Goal: Information Seeking & Learning: Learn about a topic

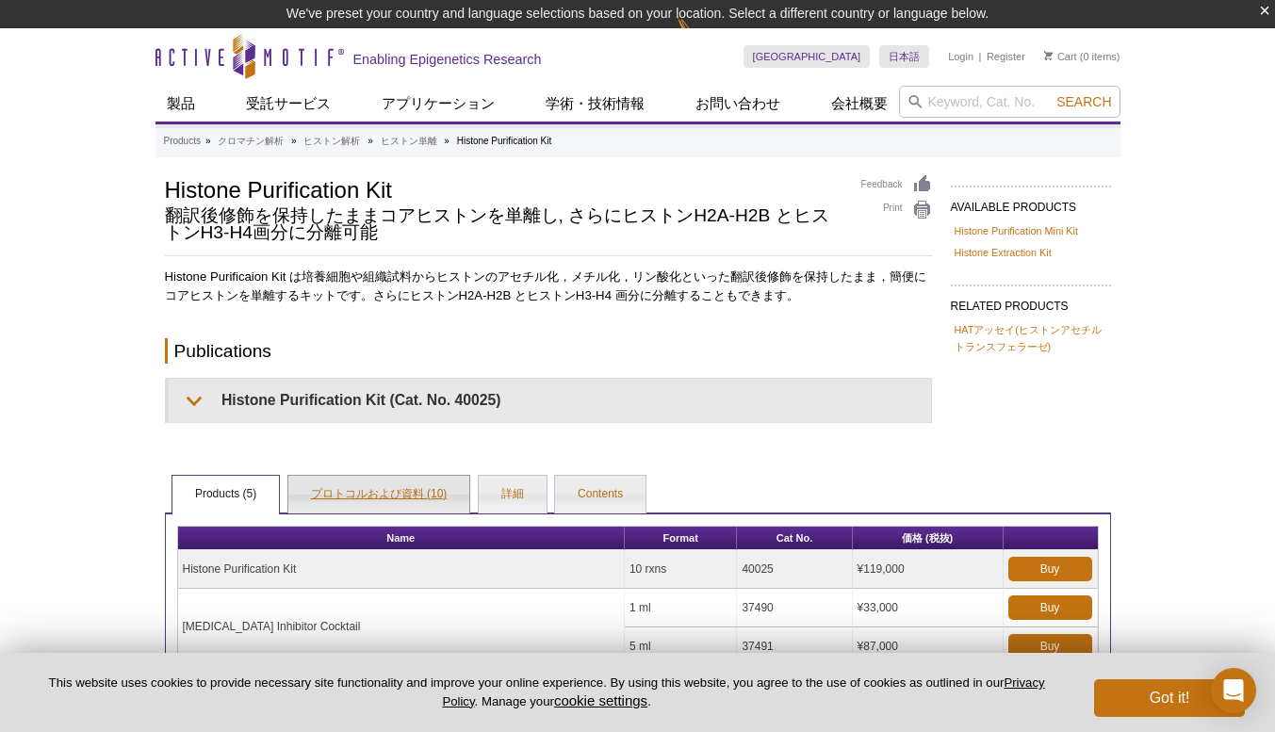
click at [354, 481] on link "プロトコルおよび資料 (10)" at bounding box center [379, 495] width 182 height 38
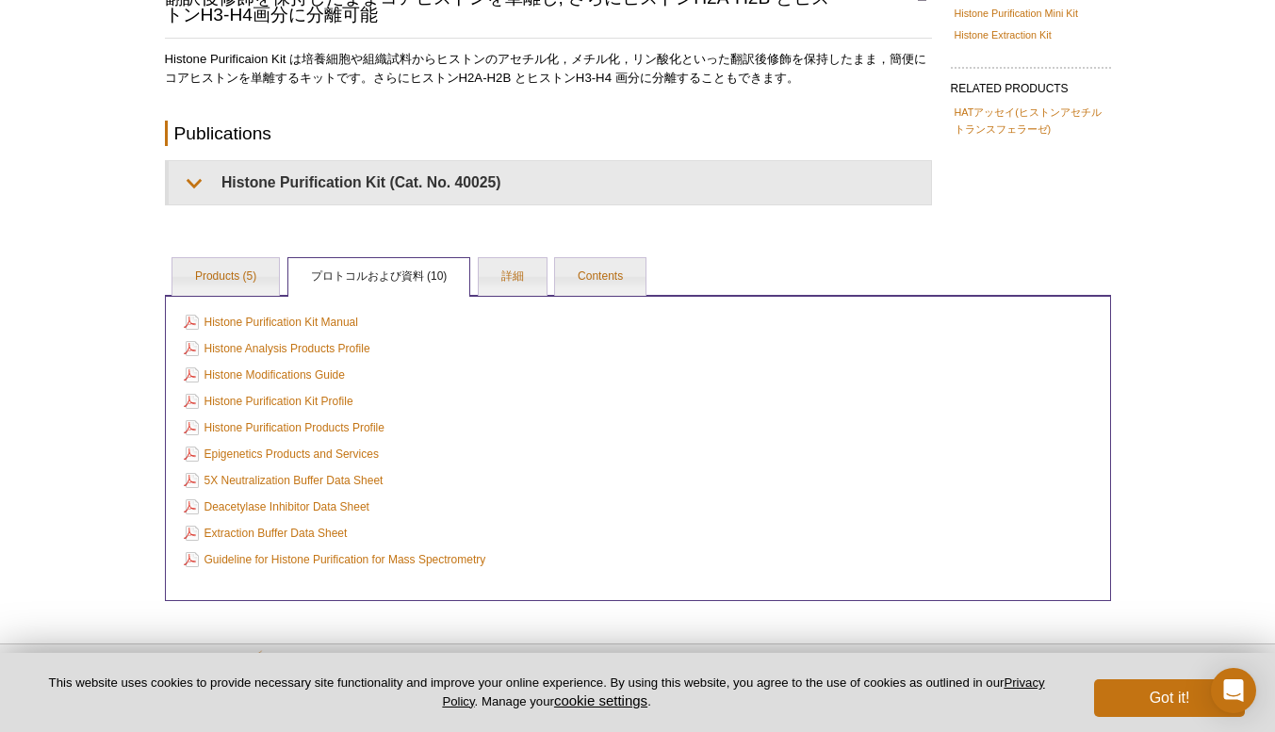
scroll to position [247, 0]
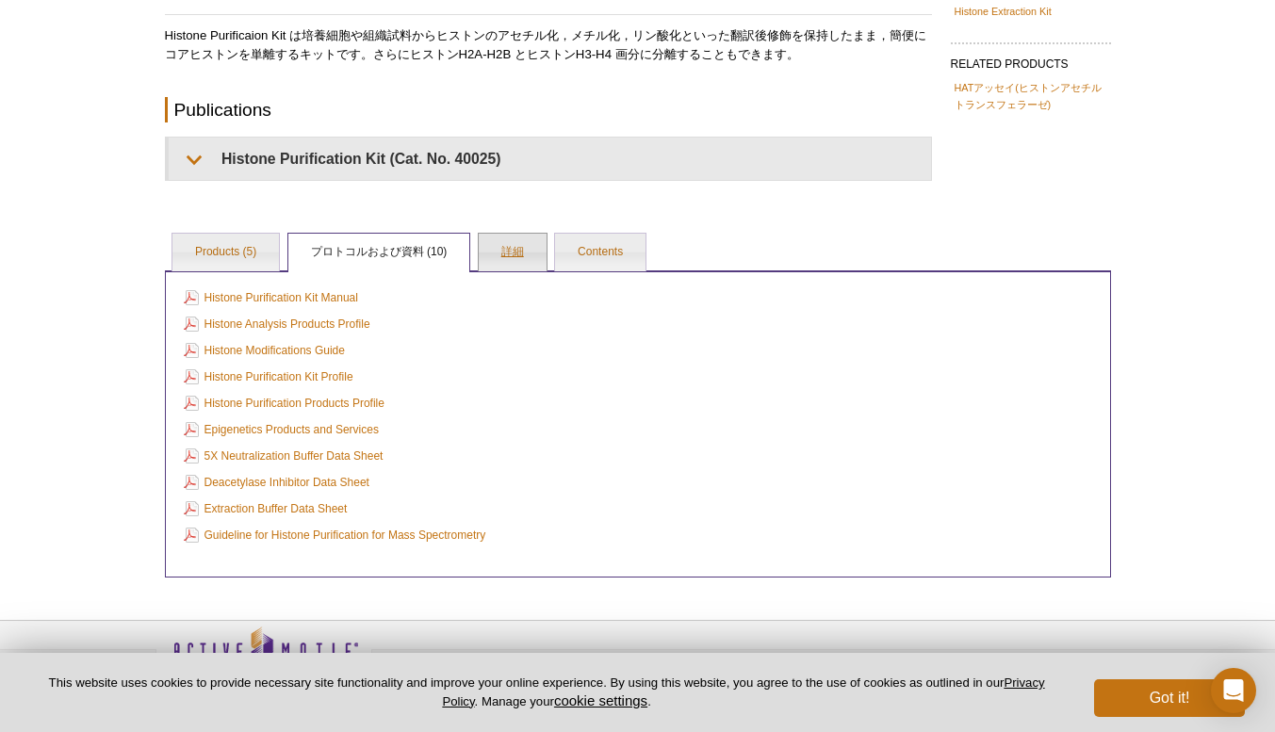
click at [497, 250] on link "詳細" at bounding box center [513, 253] width 68 height 38
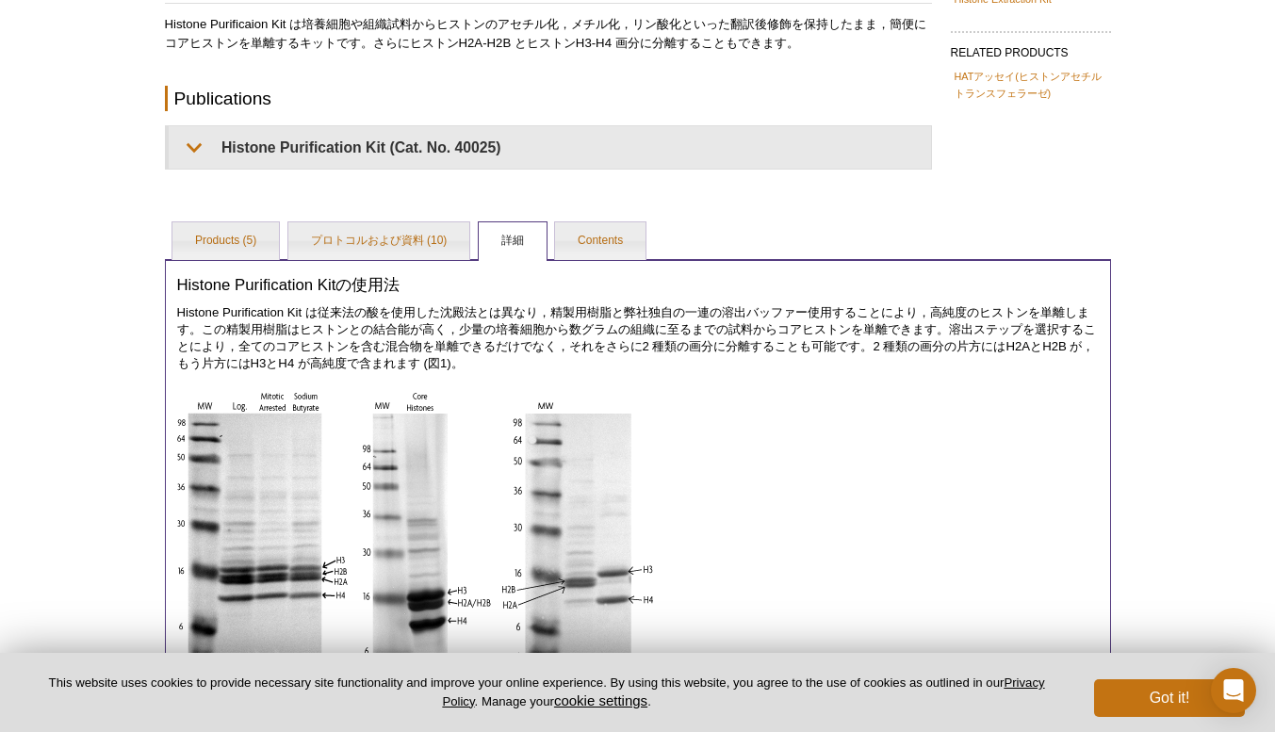
scroll to position [219, 0]
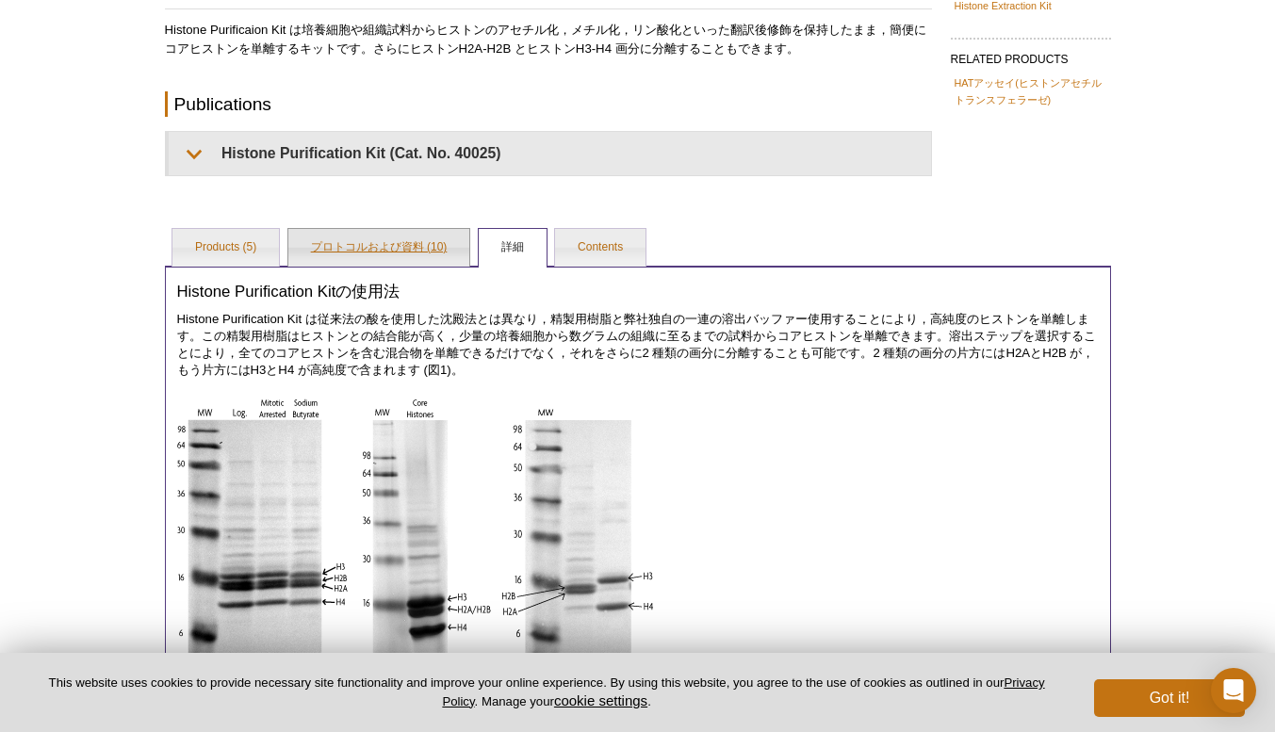
click at [418, 249] on link "プロトコルおよび資料 (10)" at bounding box center [379, 248] width 182 height 38
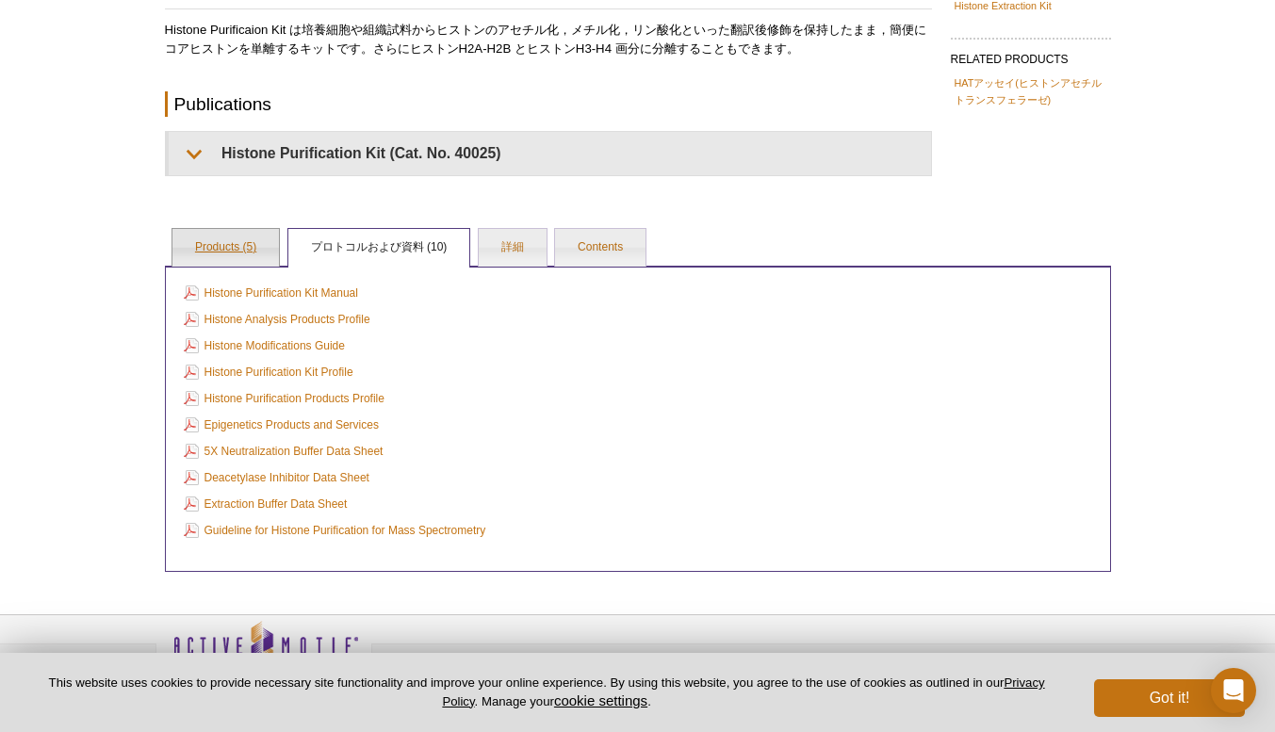
click at [223, 249] on link "Products (5)" at bounding box center [225, 248] width 106 height 38
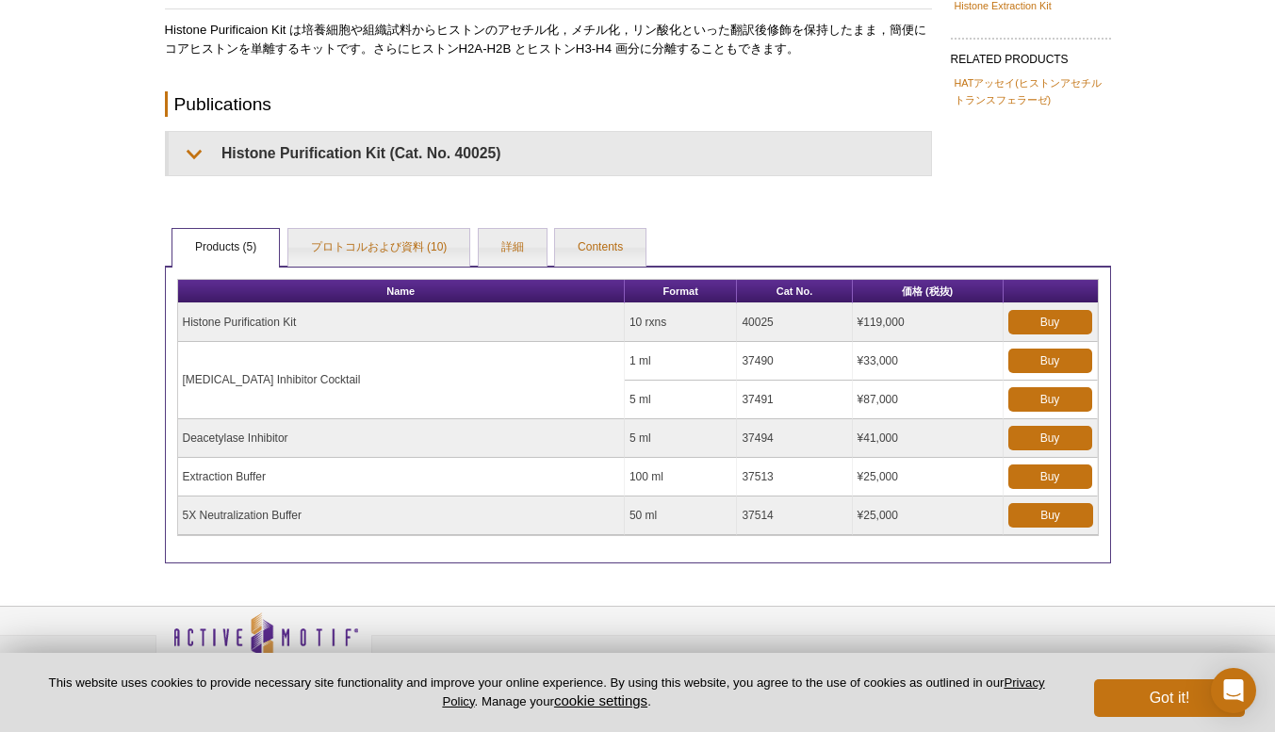
scroll to position [0, 0]
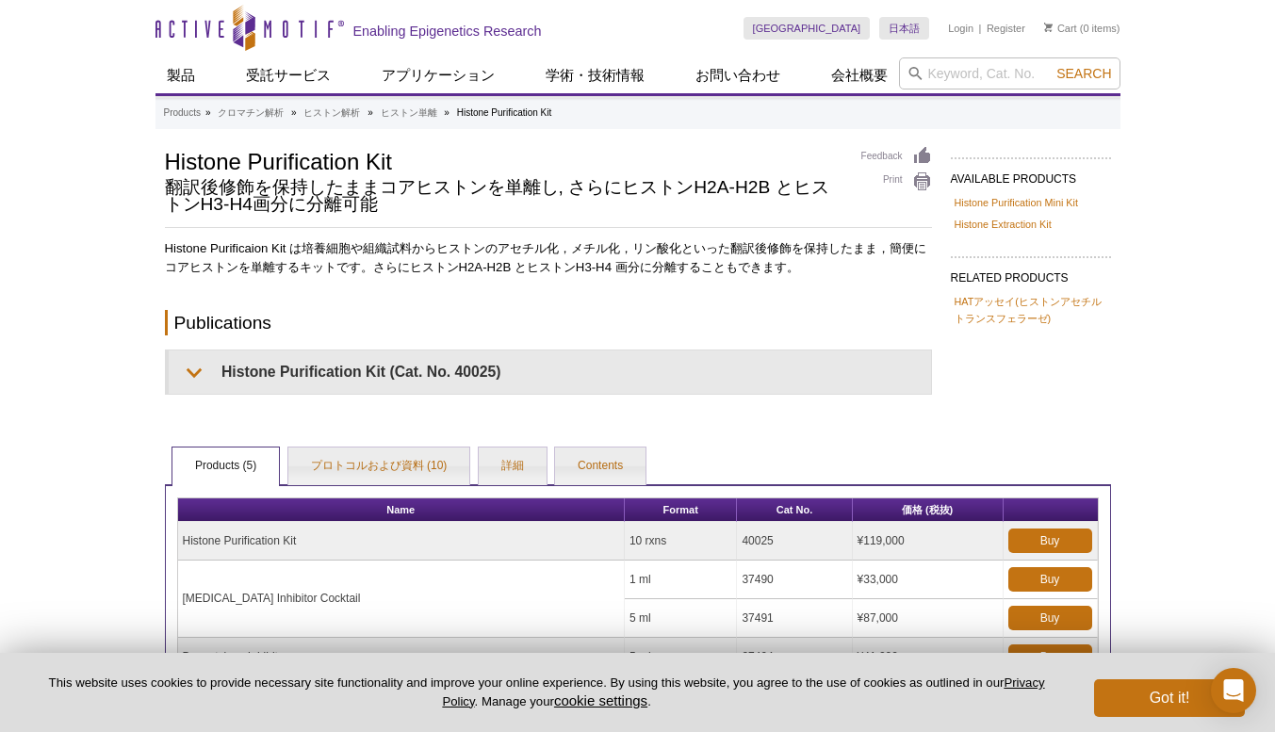
click at [1025, 421] on div "AVAILABLE PRODUCTS Histone Purification Mini Kit Histone Extraction Kit Availab…" at bounding box center [638, 464] width 965 height 636
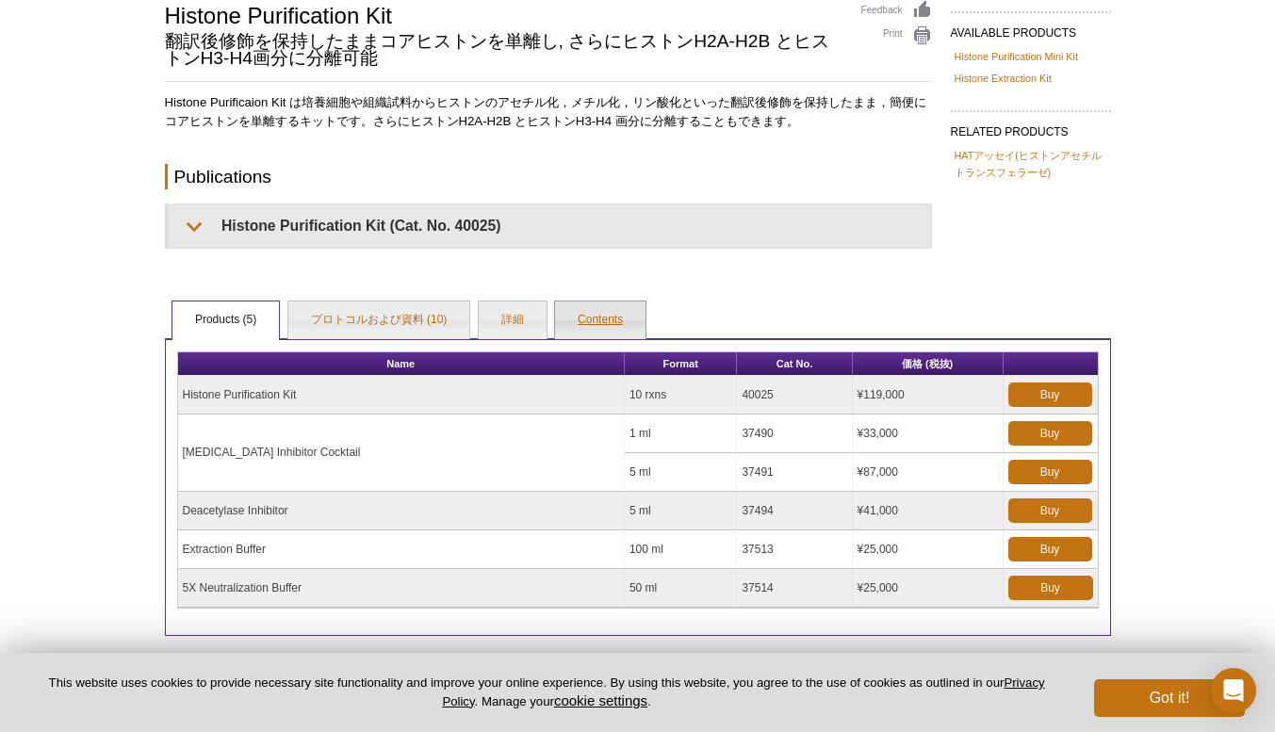
scroll to position [161, 0]
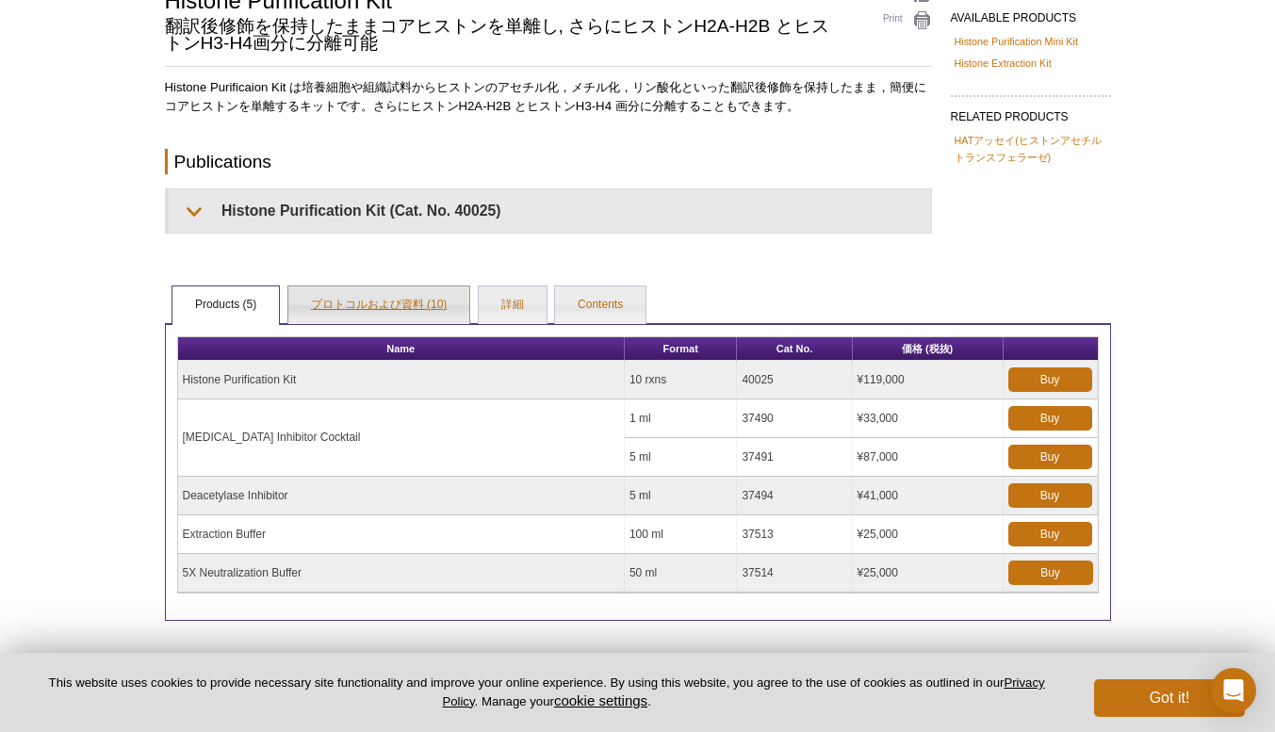
click at [352, 297] on link "プロトコルおよび資料 (10)" at bounding box center [379, 306] width 182 height 38
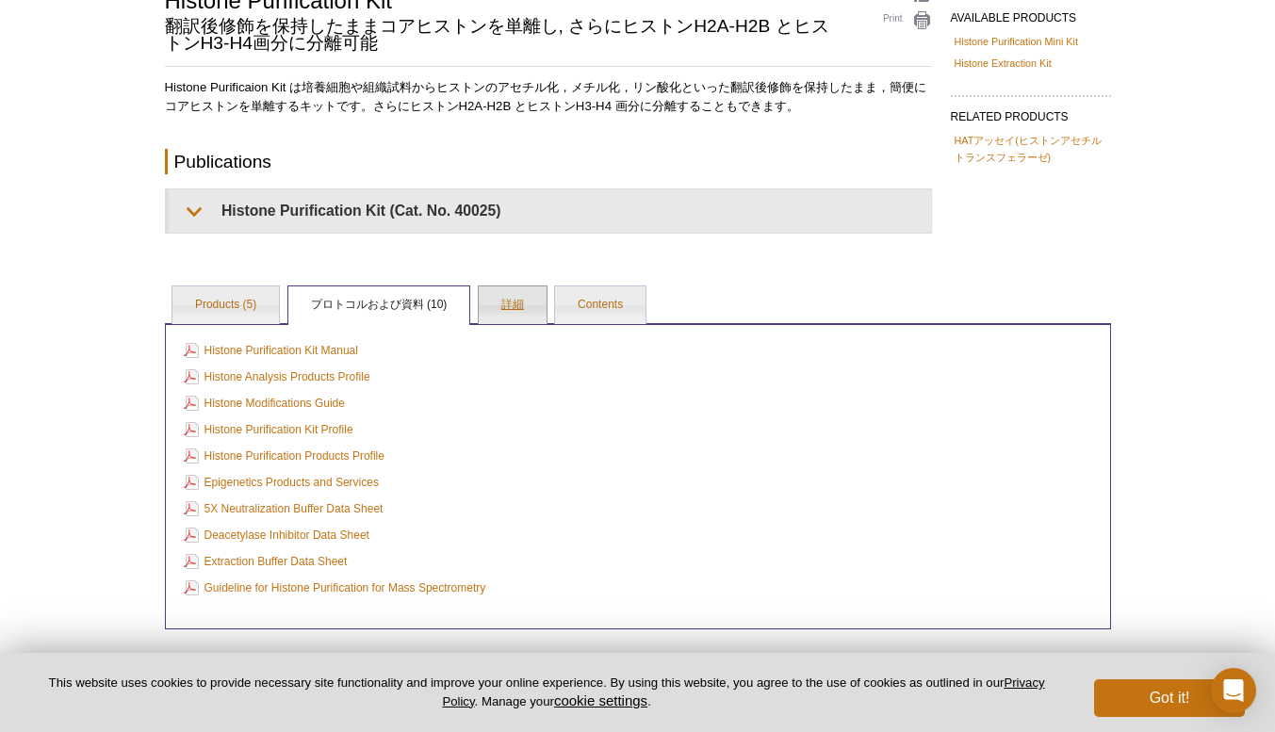
click at [509, 293] on link "詳細" at bounding box center [513, 306] width 68 height 38
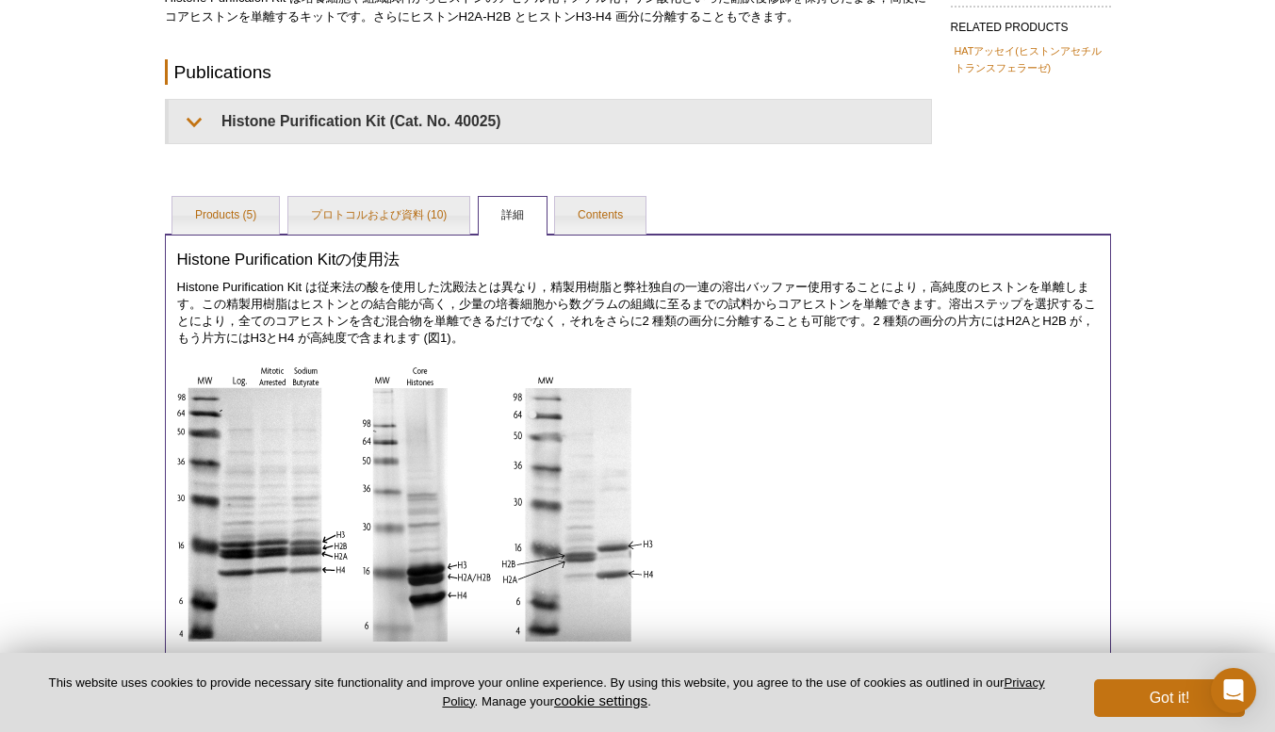
scroll to position [249, 0]
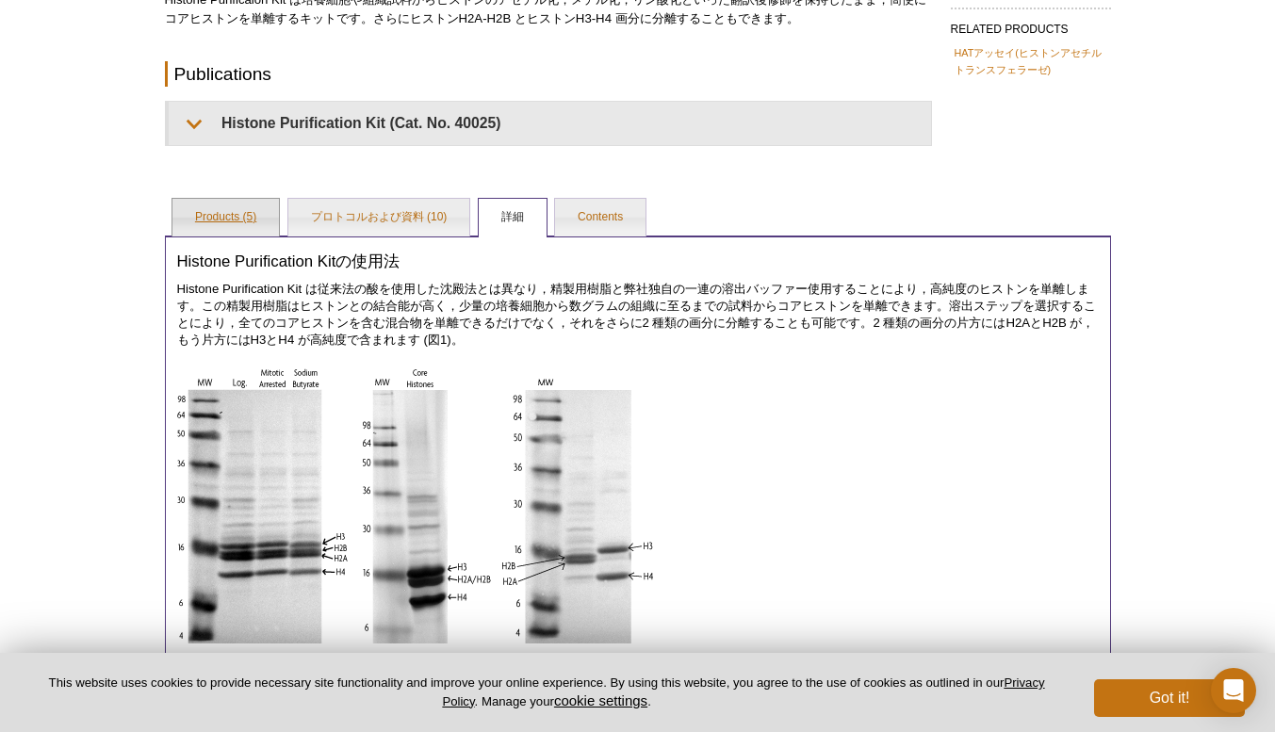
click at [221, 199] on link "Products (5)" at bounding box center [225, 218] width 106 height 38
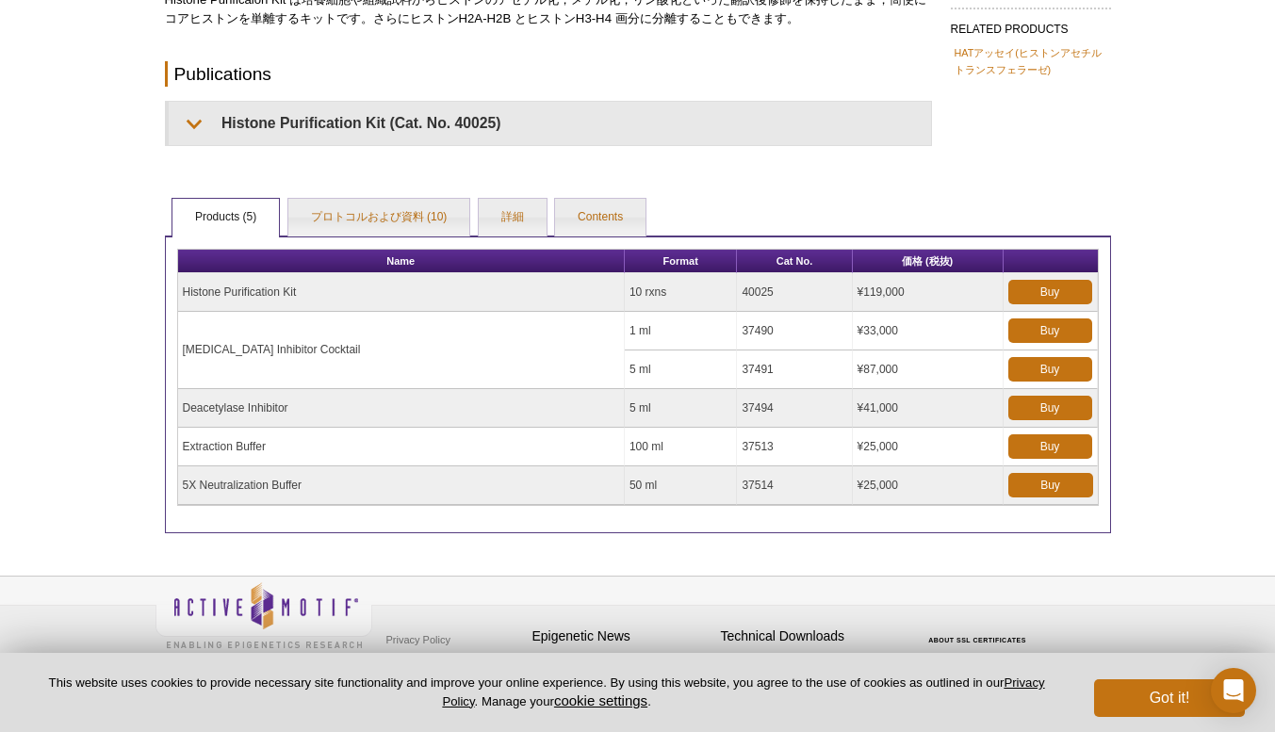
drag, startPoint x: 1057, startPoint y: 186, endPoint x: 606, endPoint y: 184, distance: 451.4
click at [606, 184] on div "AVAILABLE PRODUCTS Histone Purification Mini Kit Histone Extraction Kit Availab…" at bounding box center [638, 215] width 965 height 636
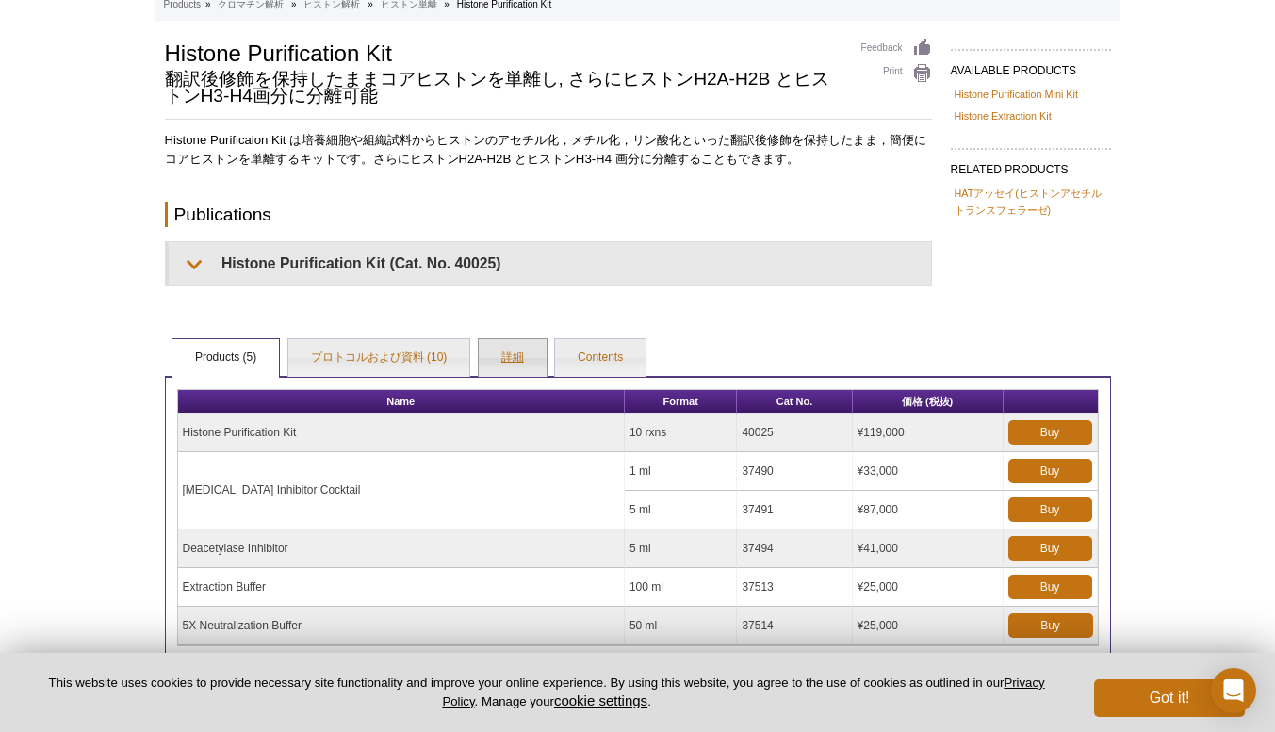
click at [496, 366] on link "詳細" at bounding box center [513, 358] width 68 height 38
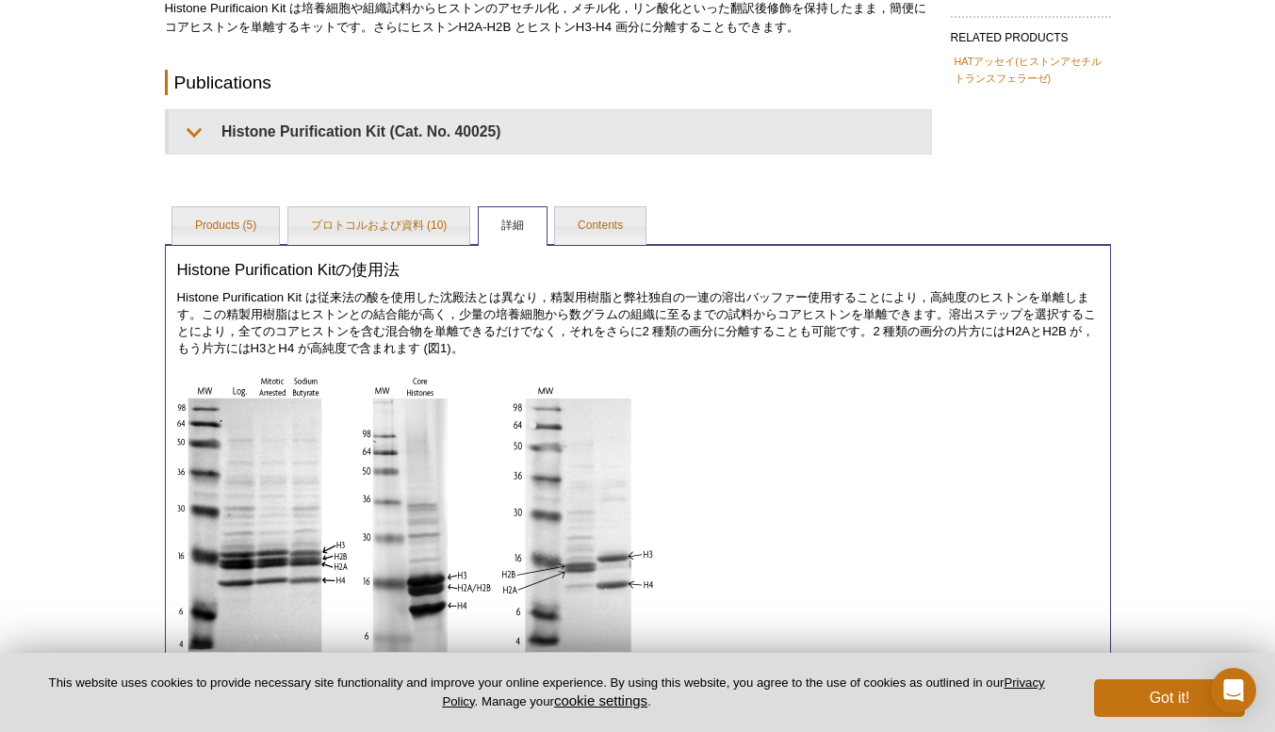
scroll to position [246, 0]
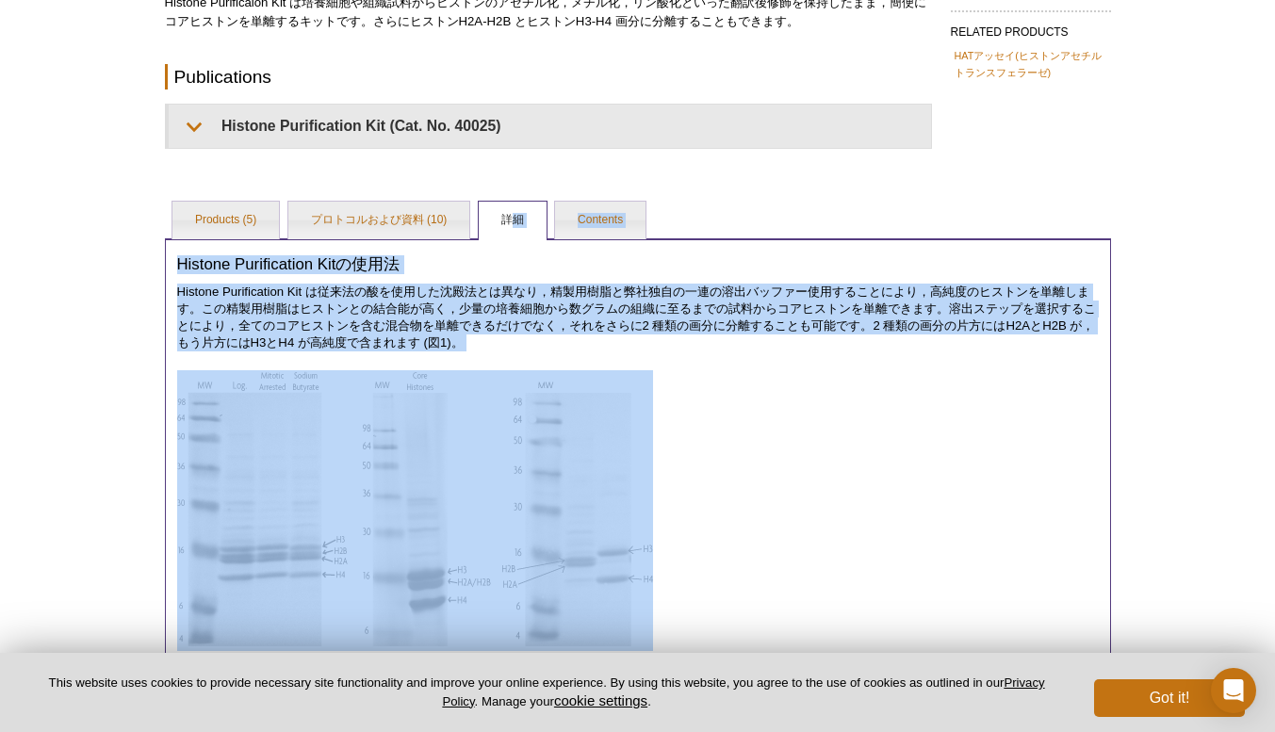
drag, startPoint x: 824, startPoint y: 614, endPoint x: 517, endPoint y: 235, distance: 487.9
click at [517, 235] on div "Products (5) プロトコルおよび資料 (10) 詳細 Contents Name Format Cat No. 価格 (税抜) Histone Pu…" at bounding box center [638, 589] width 946 height 780
click at [517, 235] on link "詳細" at bounding box center [513, 221] width 68 height 38
click at [543, 359] on div "Histone Purification Kitの使用法 Histone Purification Kit は従来法の酸を使用した沈殿法とは異なり，精製用樹脂…" at bounding box center [638, 608] width 946 height 741
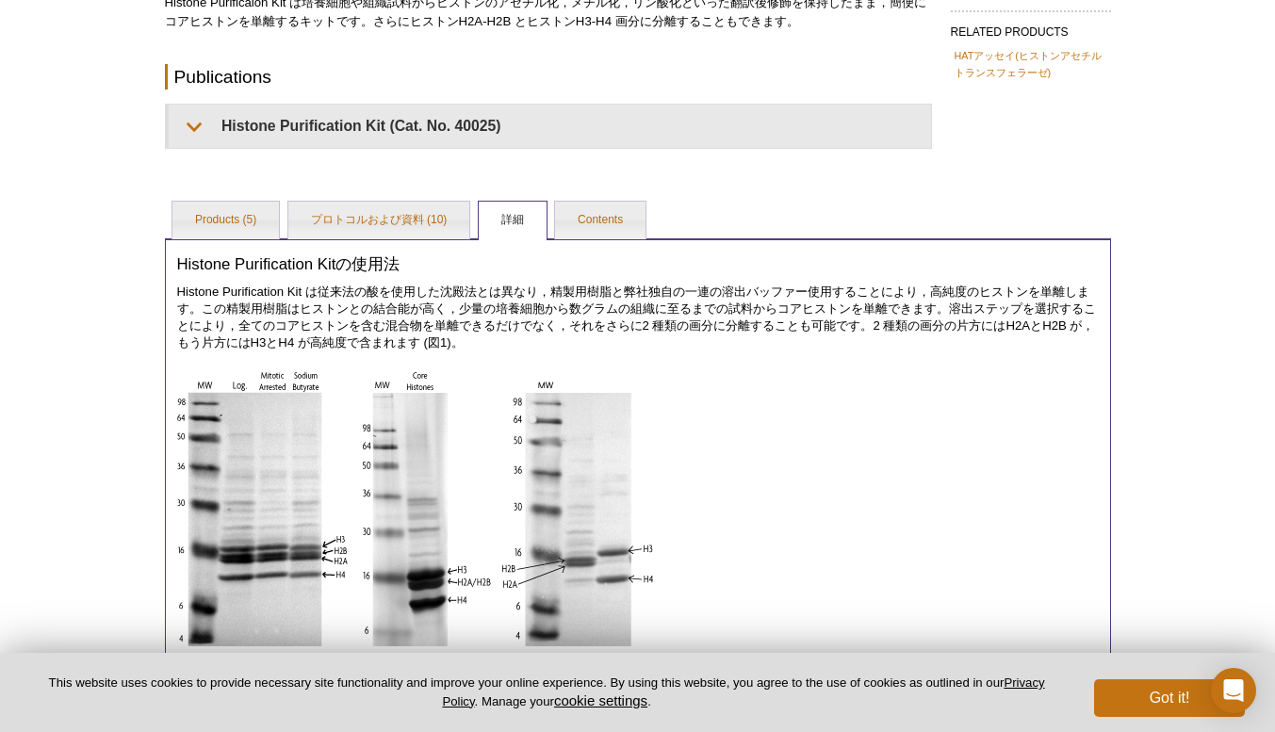
click at [731, 630] on p at bounding box center [638, 510] width 922 height 281
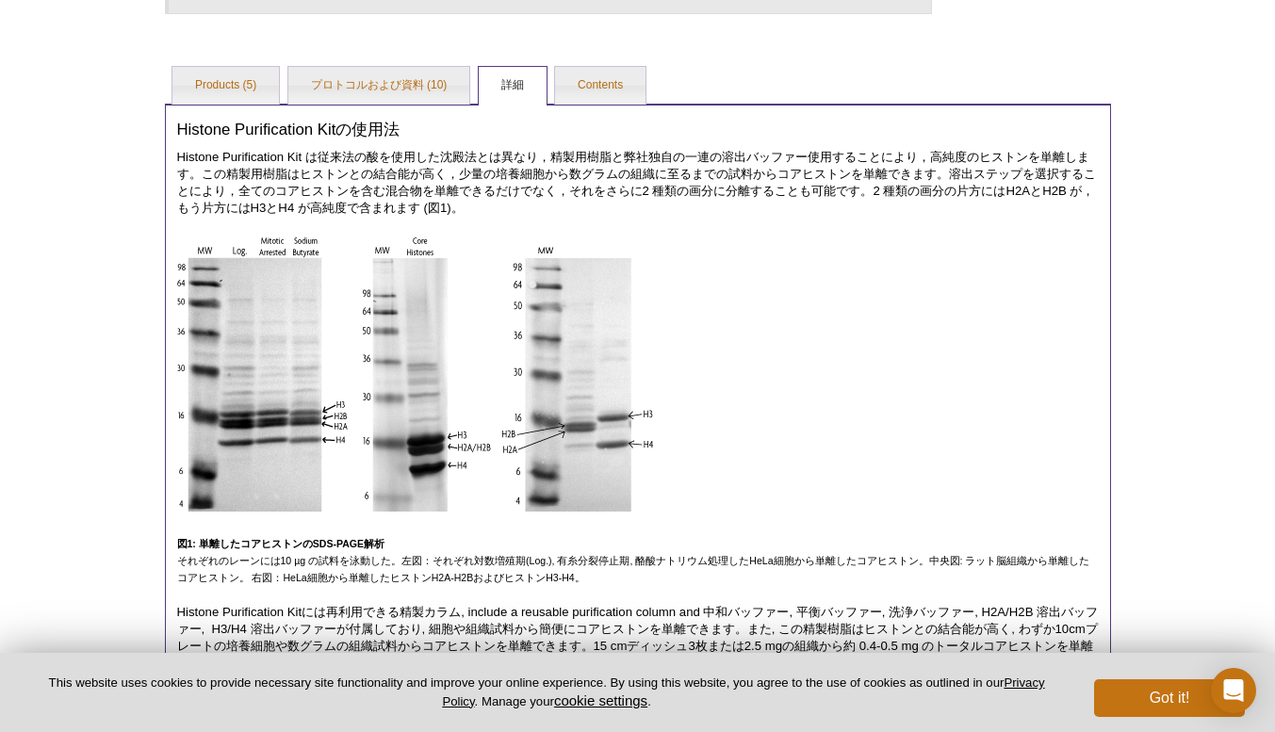
scroll to position [373, 0]
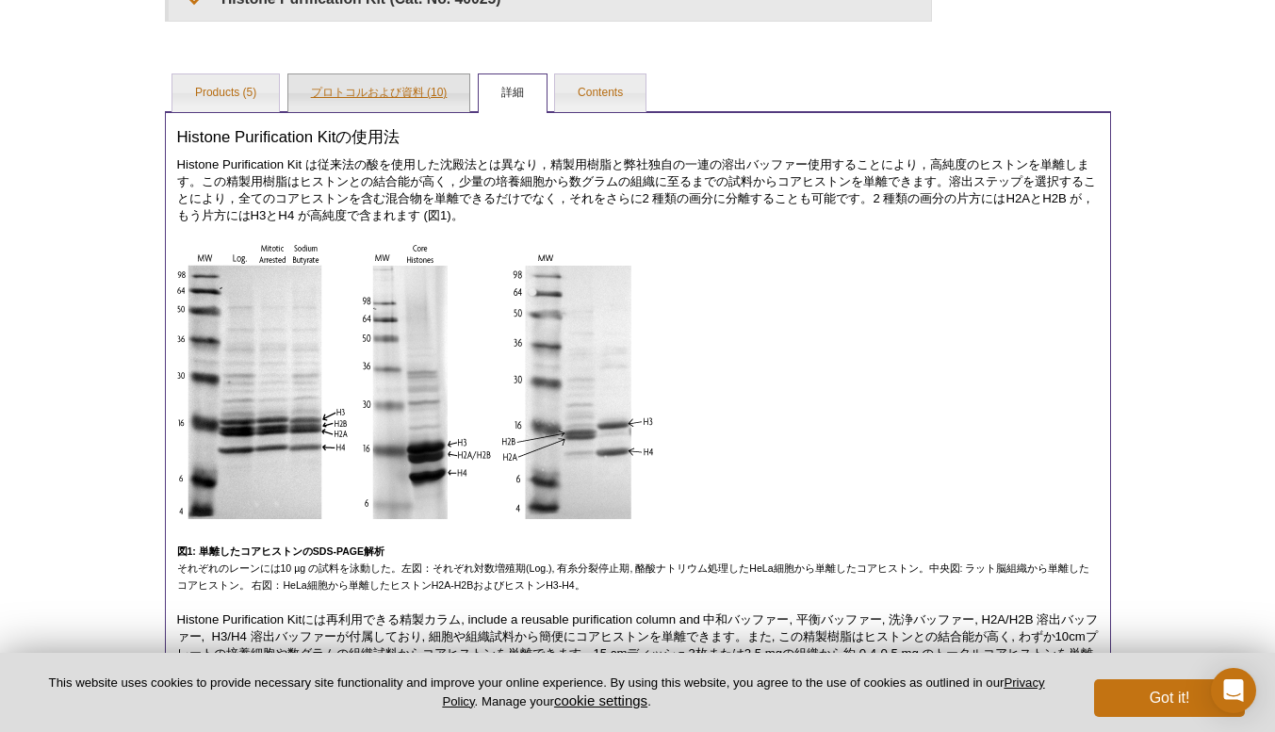
click at [400, 74] on link "プロトコルおよび資料 (10)" at bounding box center [379, 93] width 182 height 38
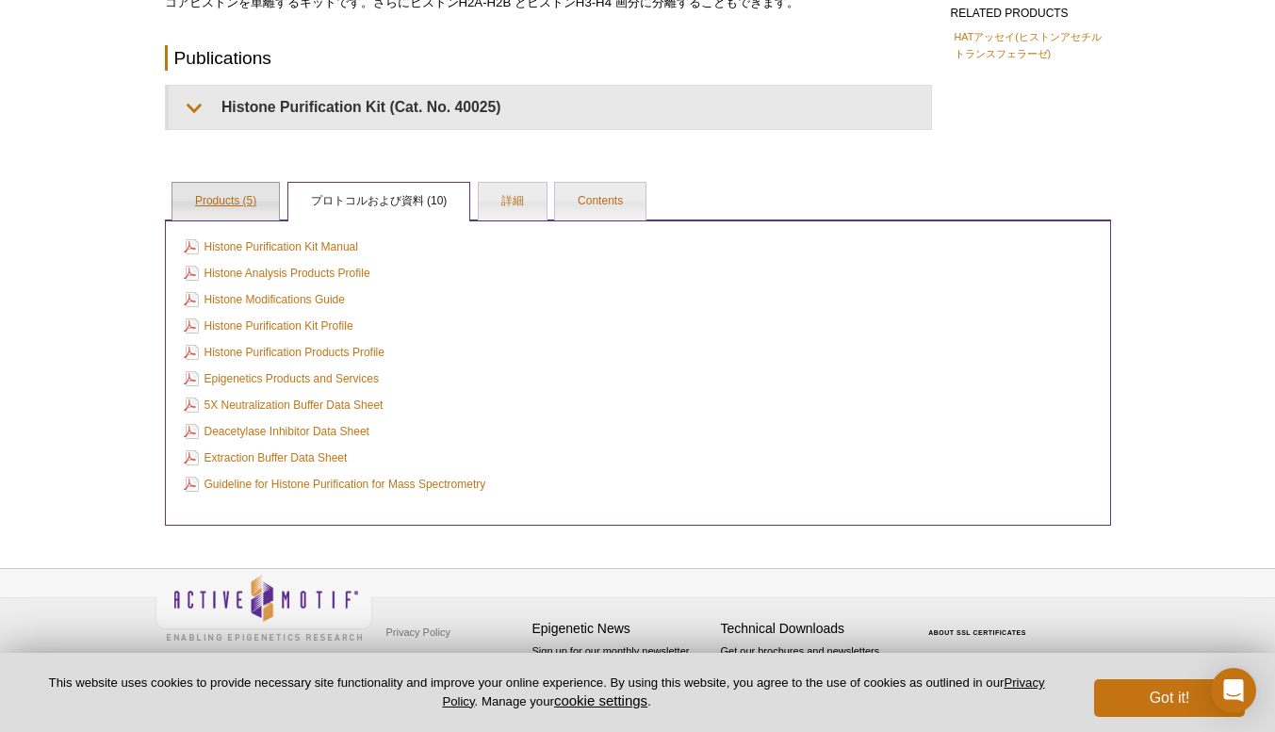
click at [242, 194] on link "Products (5)" at bounding box center [225, 202] width 106 height 38
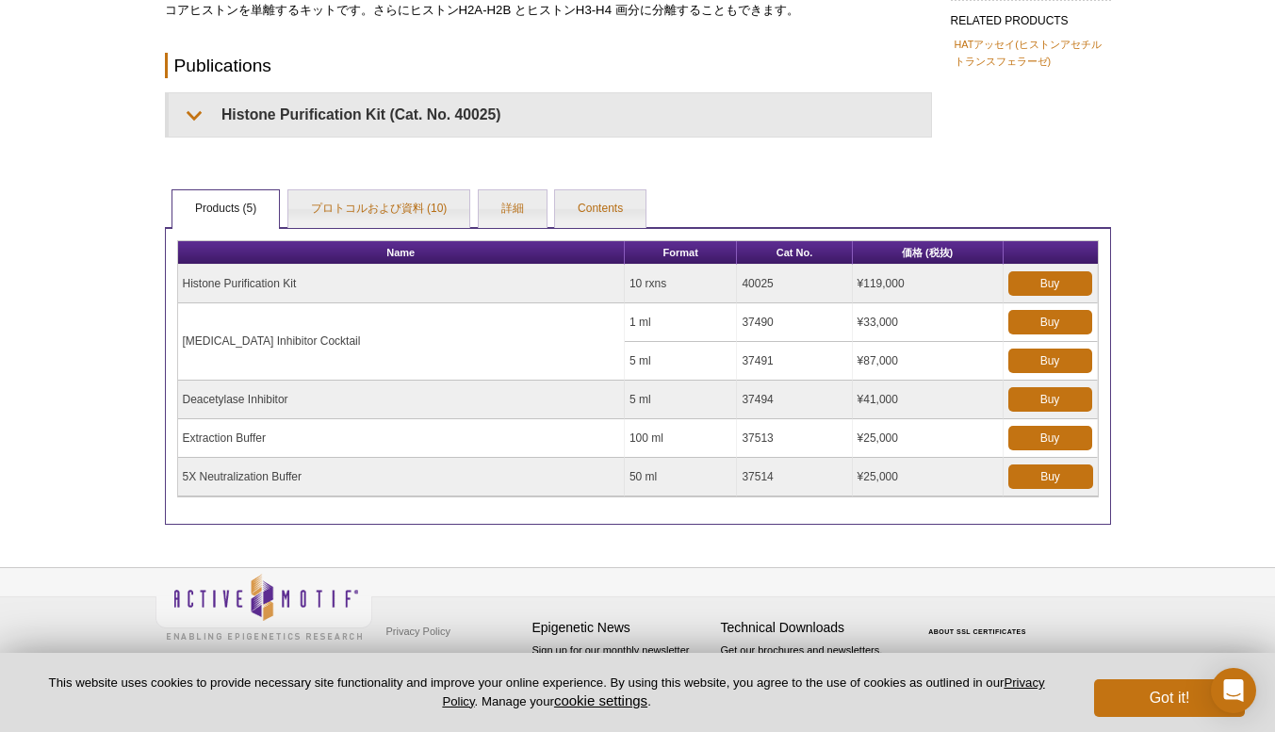
scroll to position [256, 0]
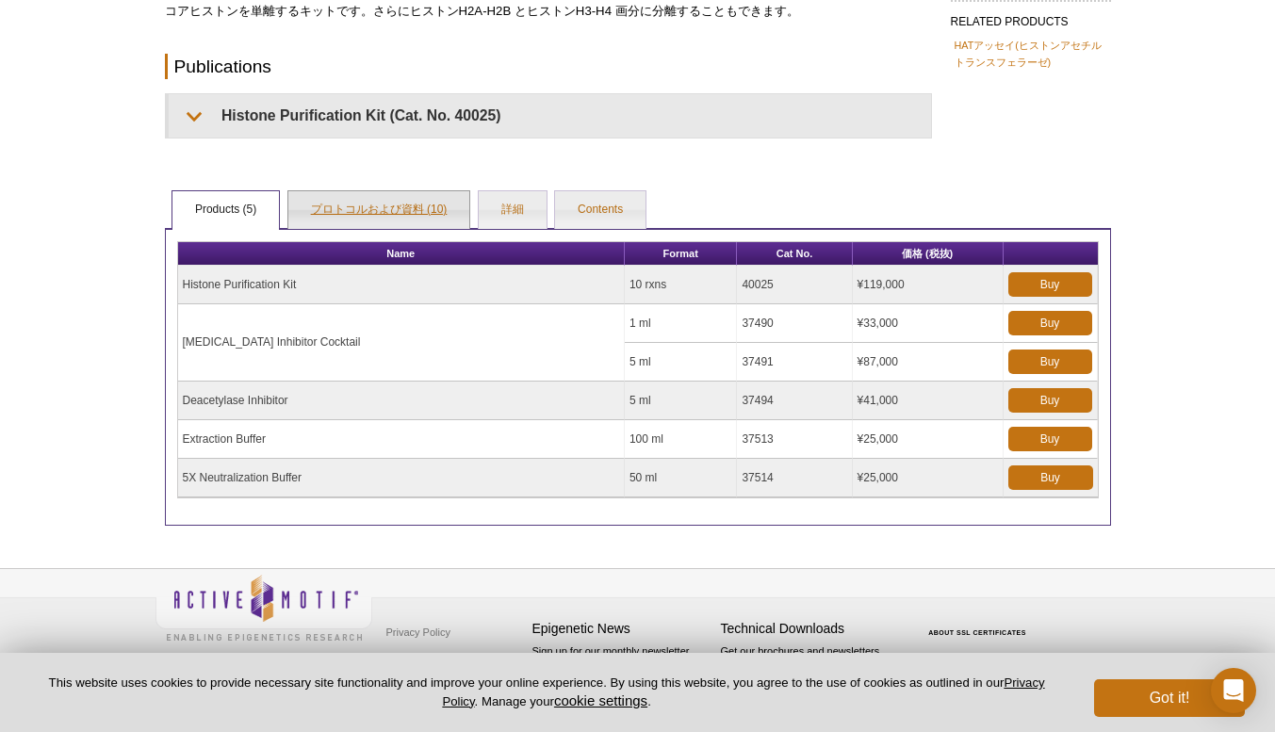
click at [413, 212] on link "プロトコルおよび資料 (10)" at bounding box center [379, 210] width 182 height 38
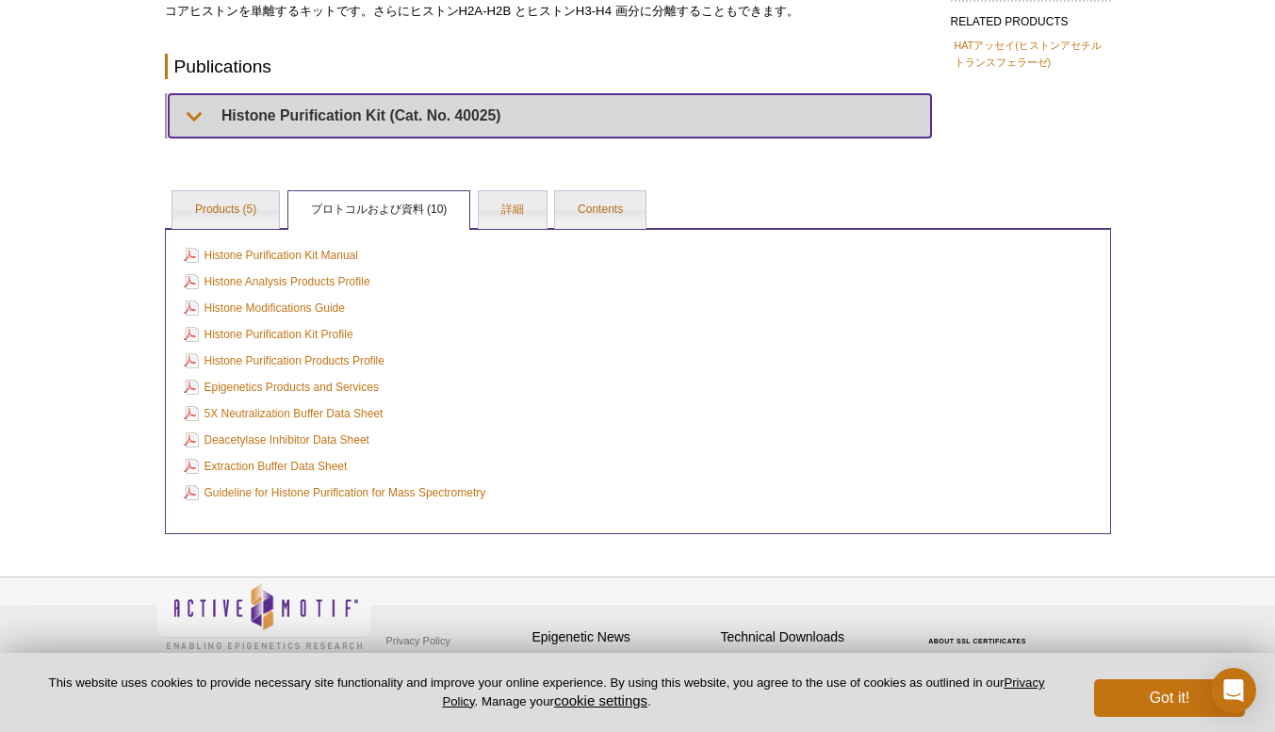
click at [196, 122] on summary "Histone Purification Kit (Cat. No. 40025)" at bounding box center [550, 115] width 762 height 42
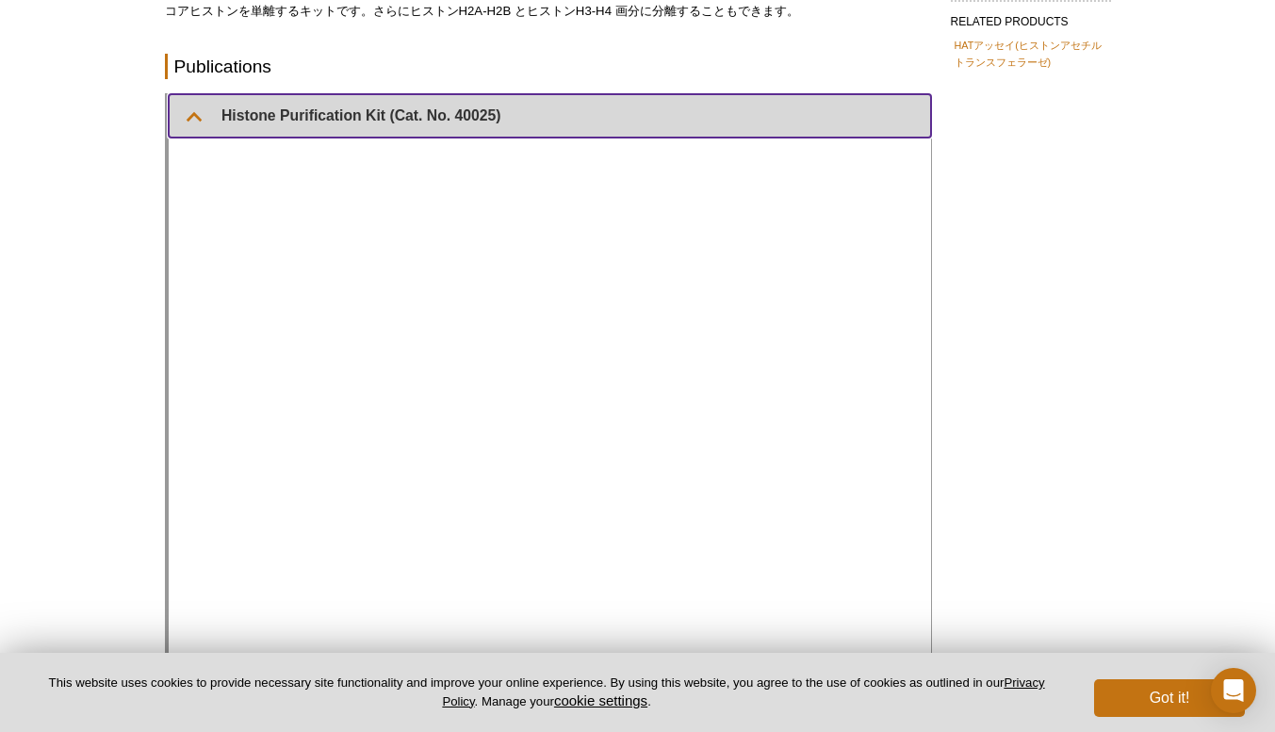
click at [196, 122] on summary "Histone Purification Kit (Cat. No. 40025)" at bounding box center [550, 115] width 762 height 42
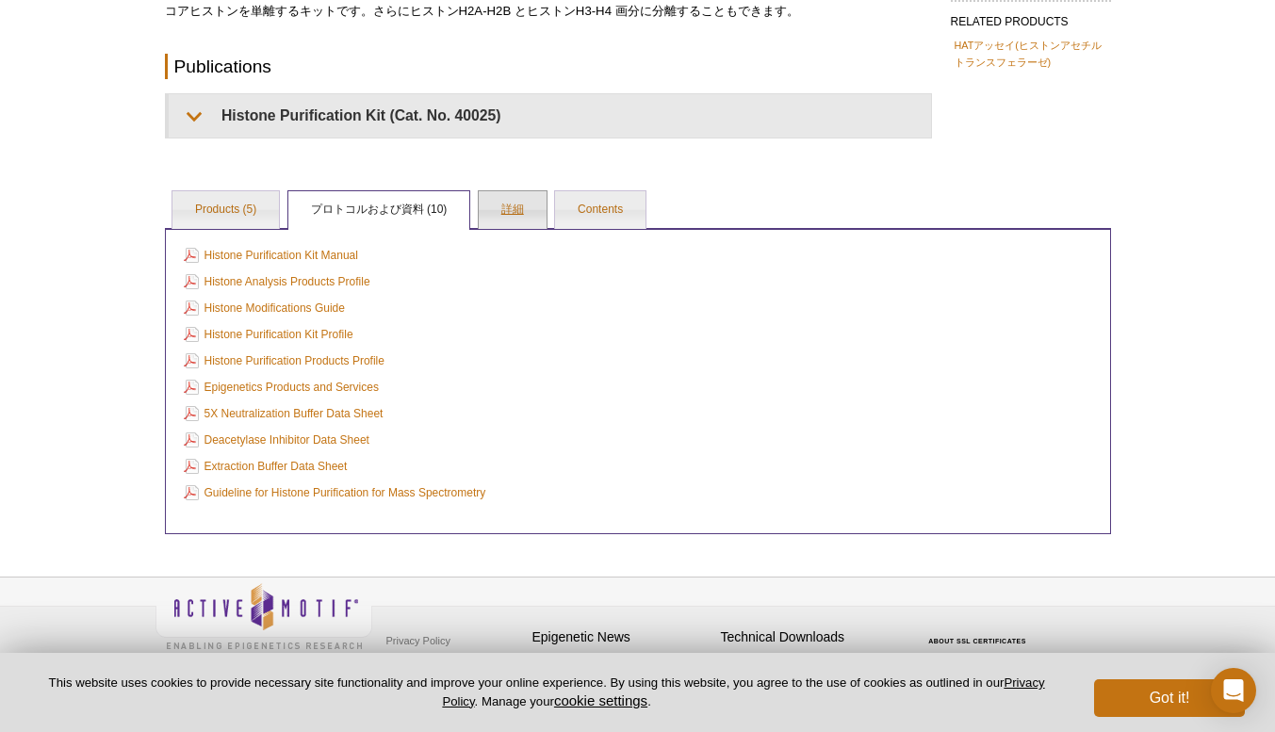
click at [500, 219] on link "詳細" at bounding box center [513, 210] width 68 height 38
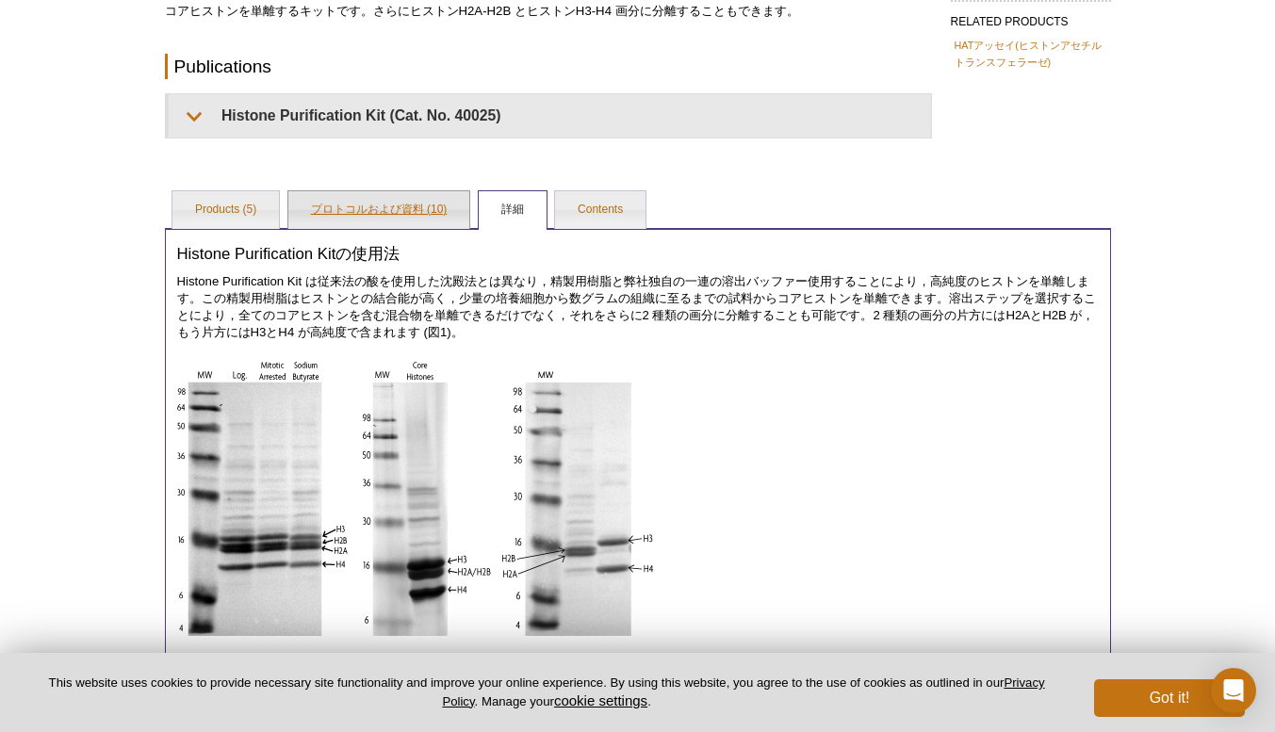
click at [390, 227] on link "プロトコルおよび資料 (10)" at bounding box center [379, 210] width 182 height 38
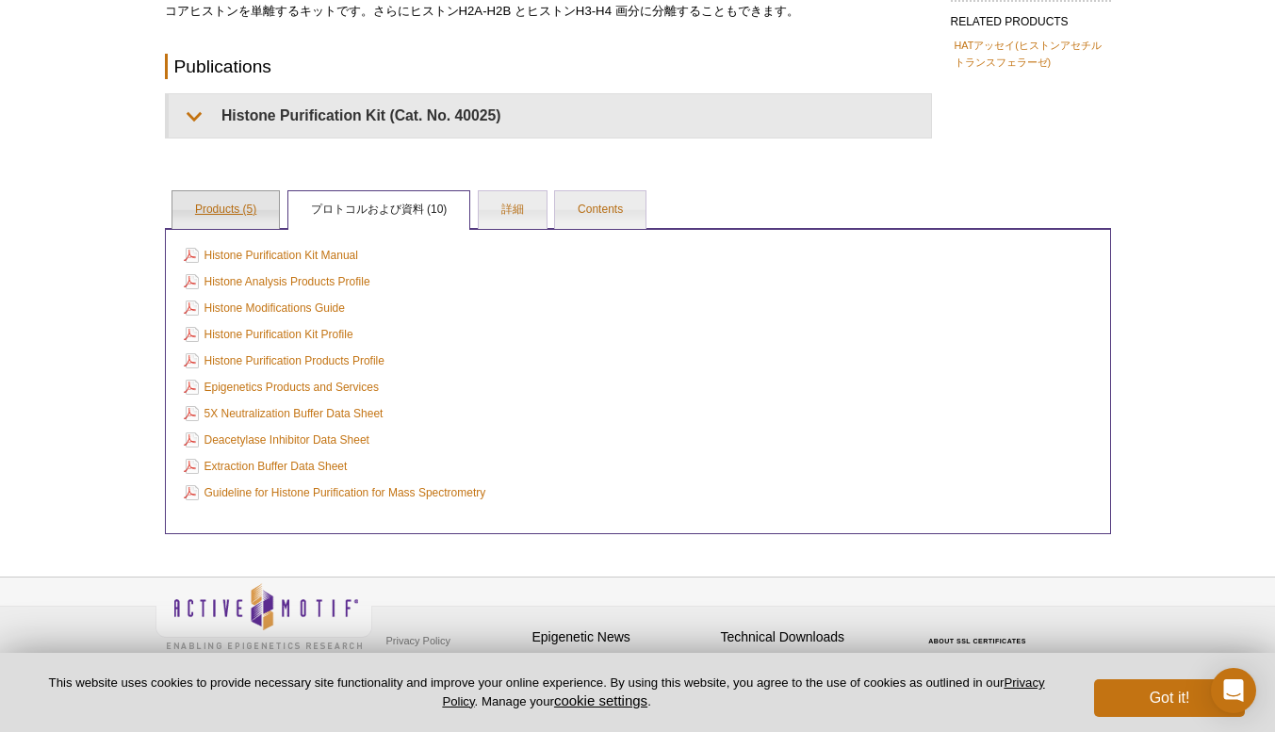
click at [236, 200] on link "Products (5)" at bounding box center [225, 210] width 106 height 38
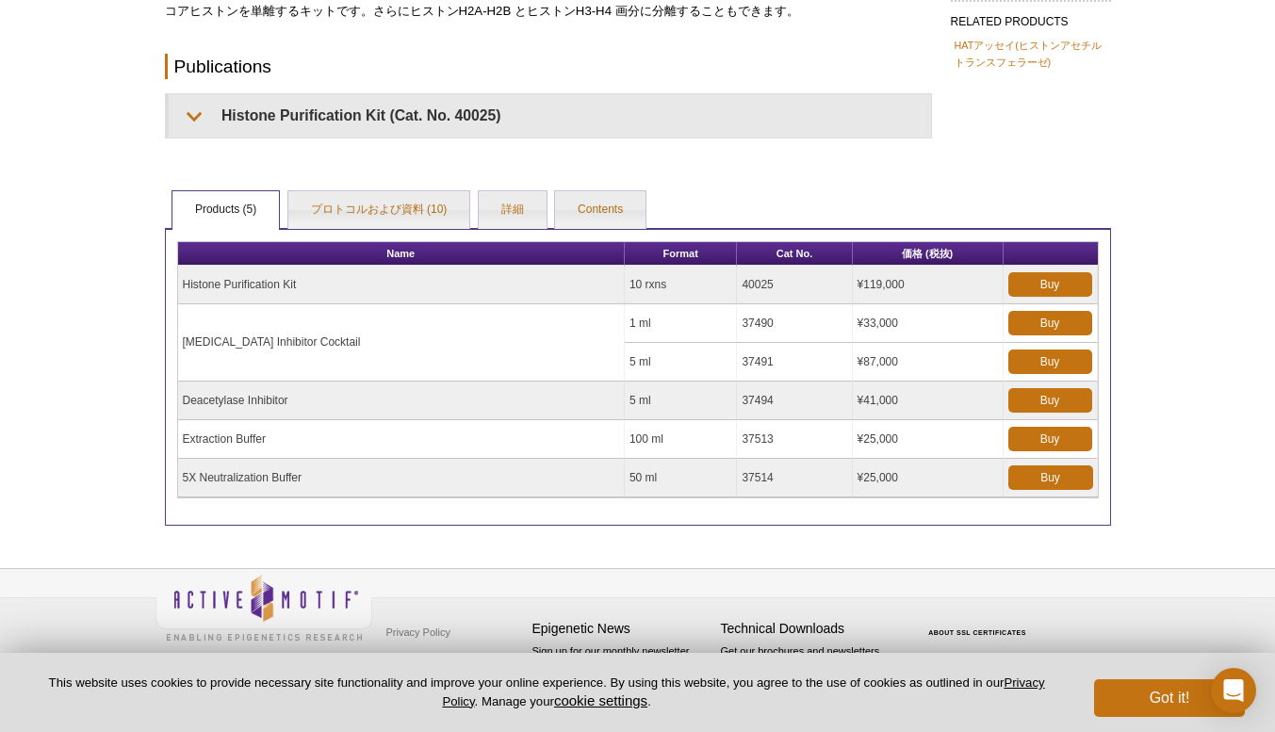
scroll to position [0, 0]
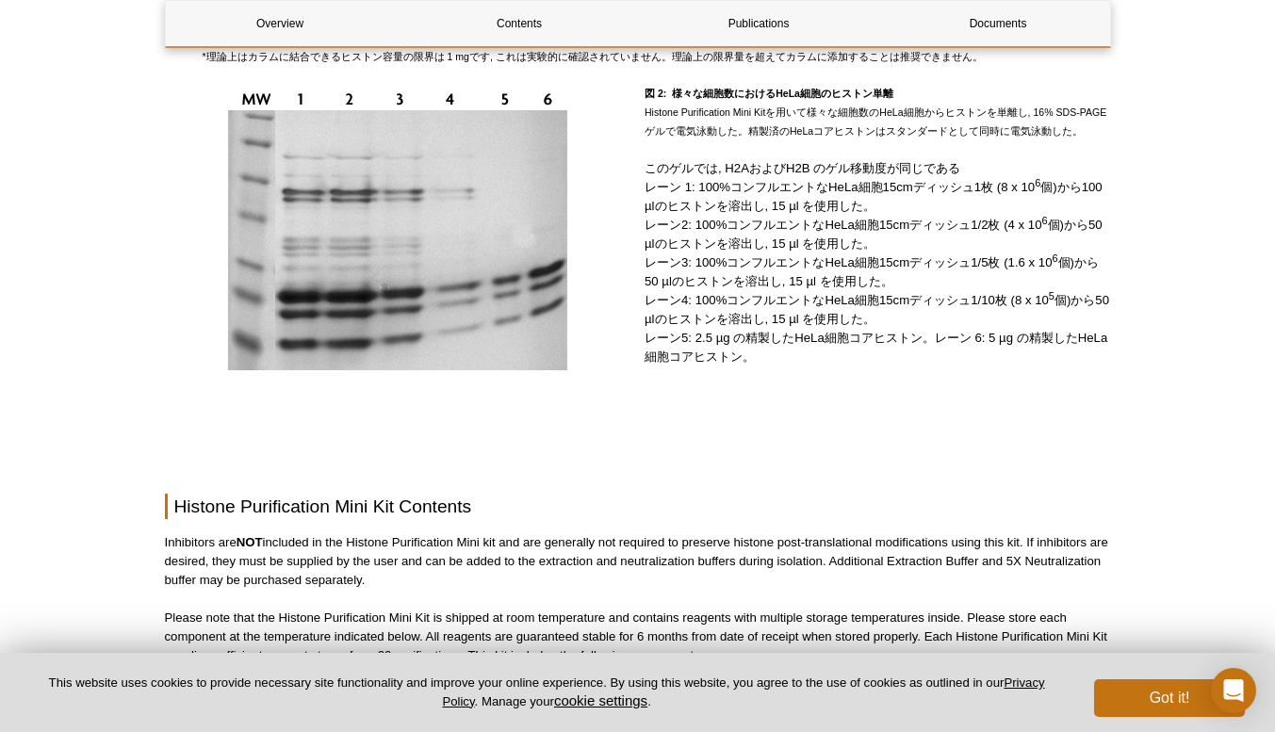
scroll to position [1832, 0]
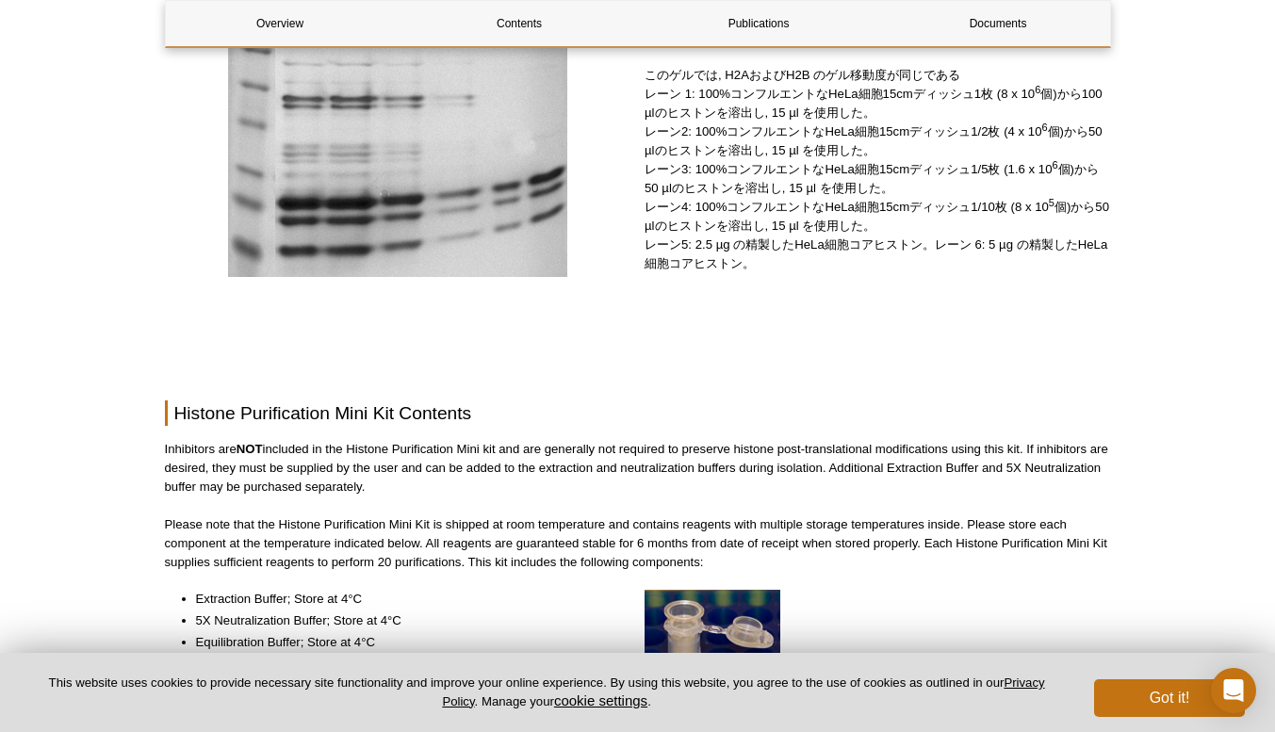
click at [1152, 346] on div "Active Motif Logo Enabling Epigenetics Research 0 Search Skip to content Active…" at bounding box center [637, 273] width 1275 height 4210
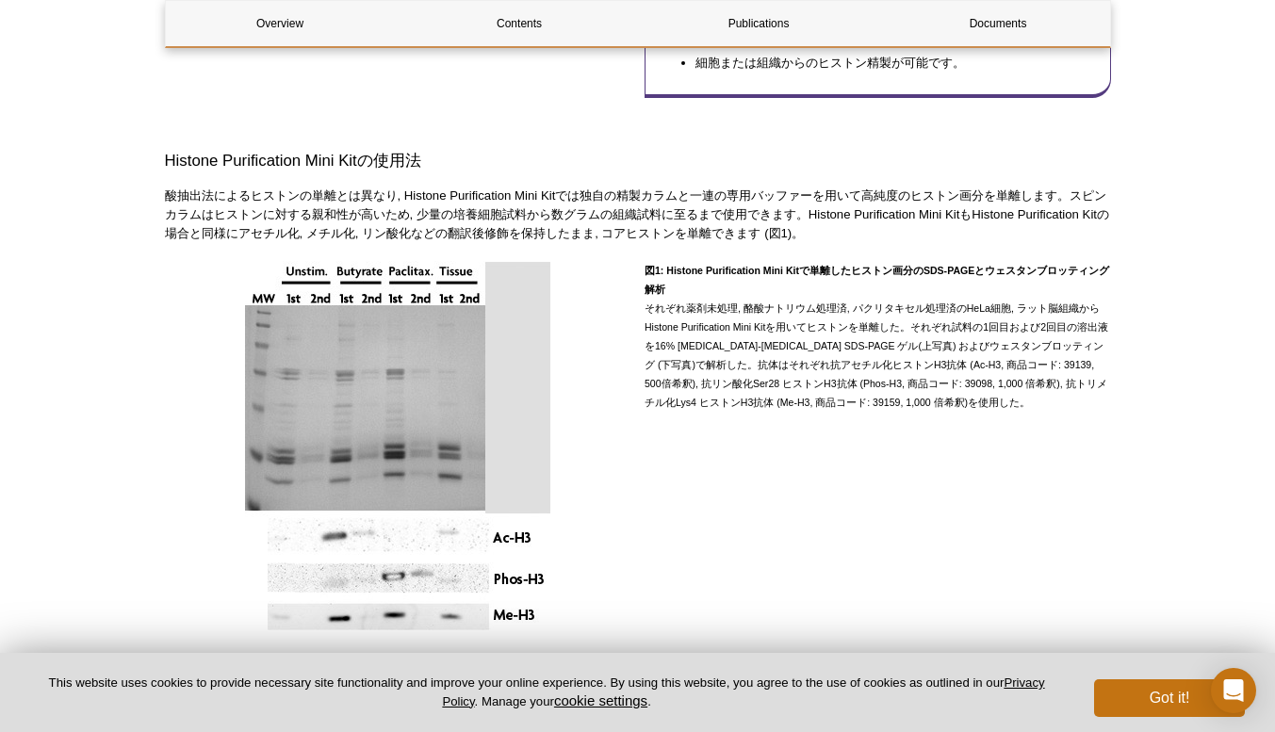
scroll to position [811, 0]
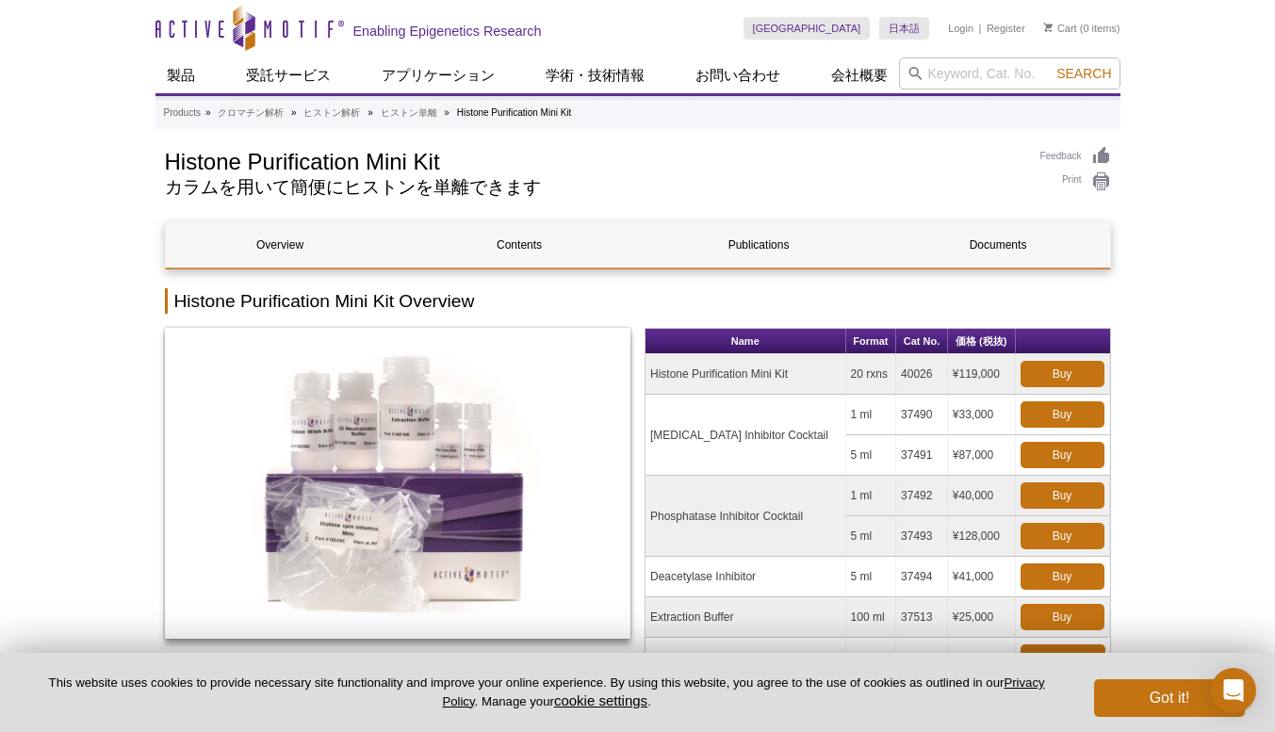
scroll to position [8, 0]
